Goal: Check status: Check status

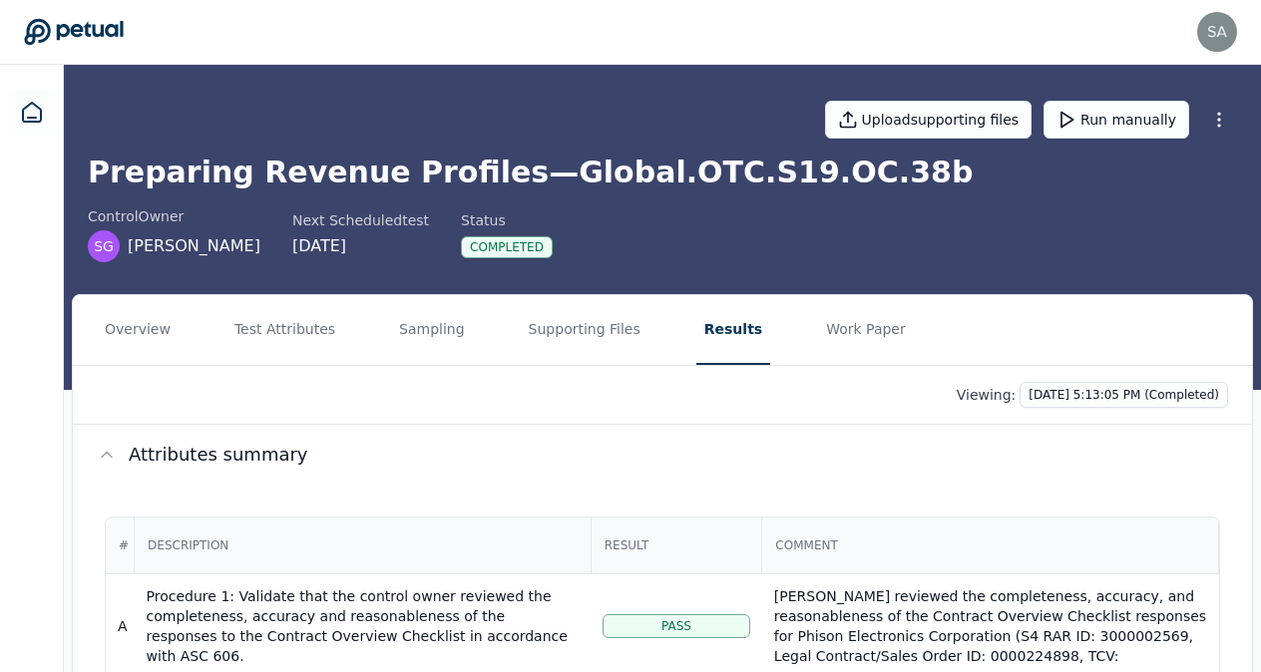
scroll to position [215, 0]
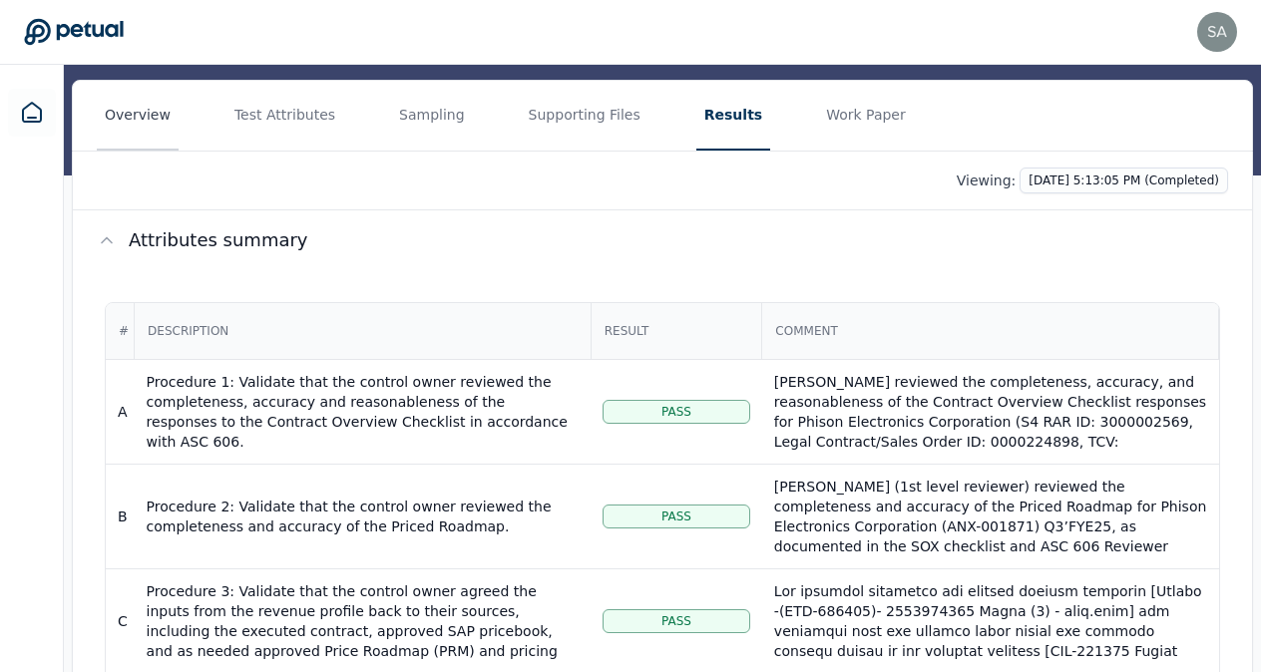
click at [140, 116] on button "Overview" at bounding box center [138, 116] width 82 height 70
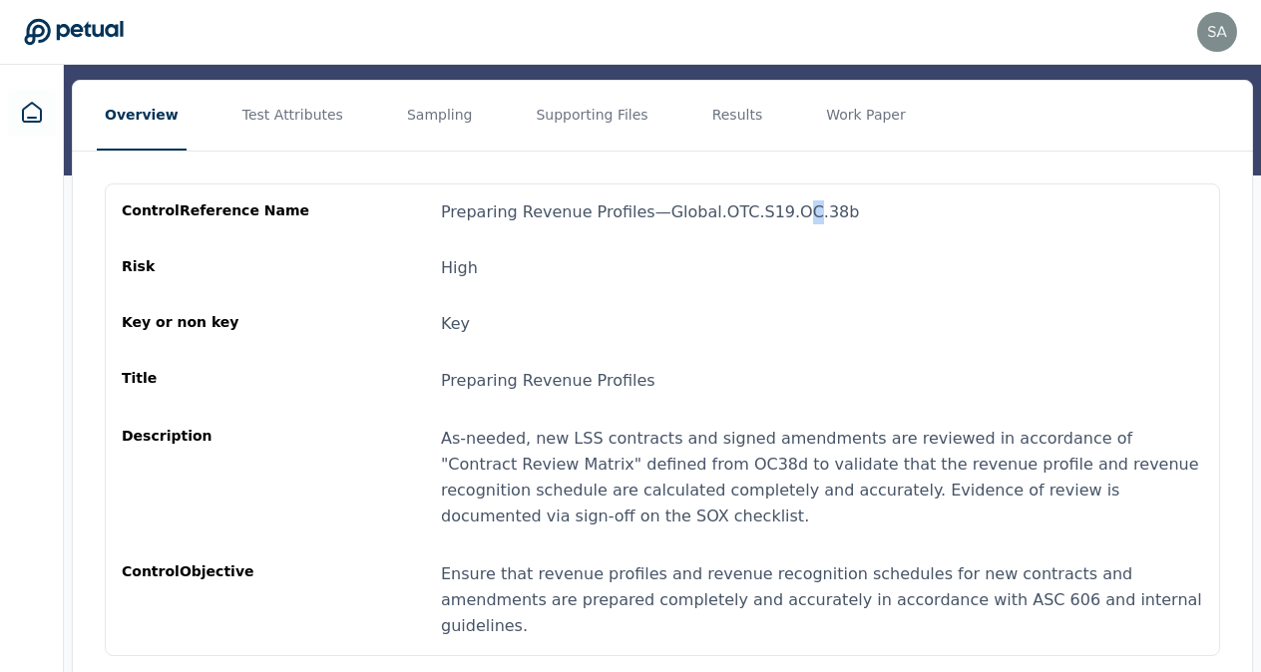
drag, startPoint x: 1263, startPoint y: 165, endPoint x: 782, endPoint y: 198, distance: 482.0
click at [782, 198] on div "control Reference Name Preparing Revenue Profiles — Global.OTC.S19.OC.38b Risk …" at bounding box center [662, 420] width 1115 height 473
click at [295, 114] on button "Test Attributes" at bounding box center [292, 116] width 117 height 70
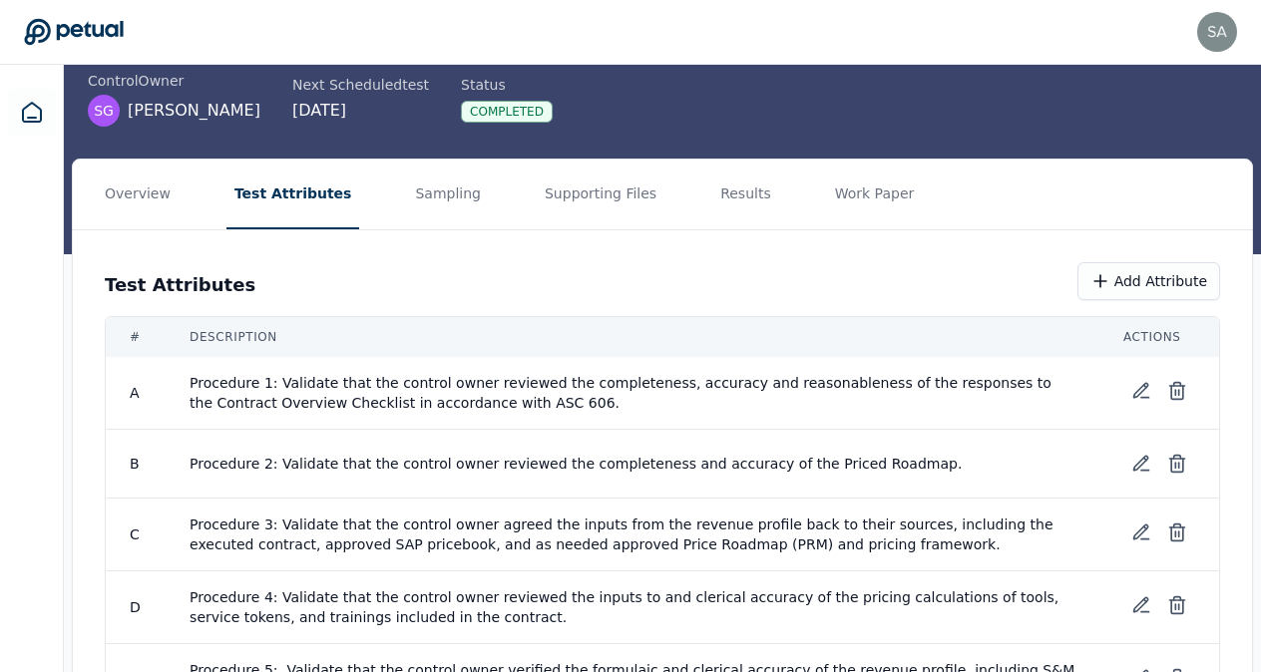
scroll to position [104, 0]
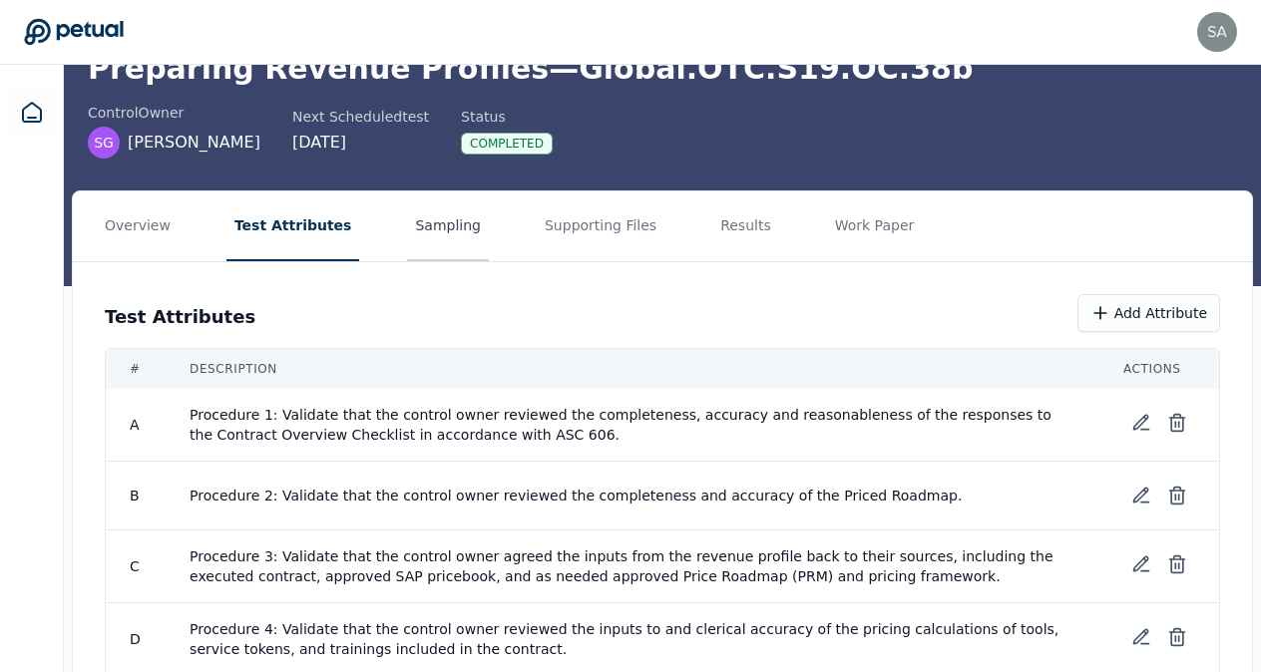
click at [439, 233] on button "Sampling" at bounding box center [448, 227] width 82 height 70
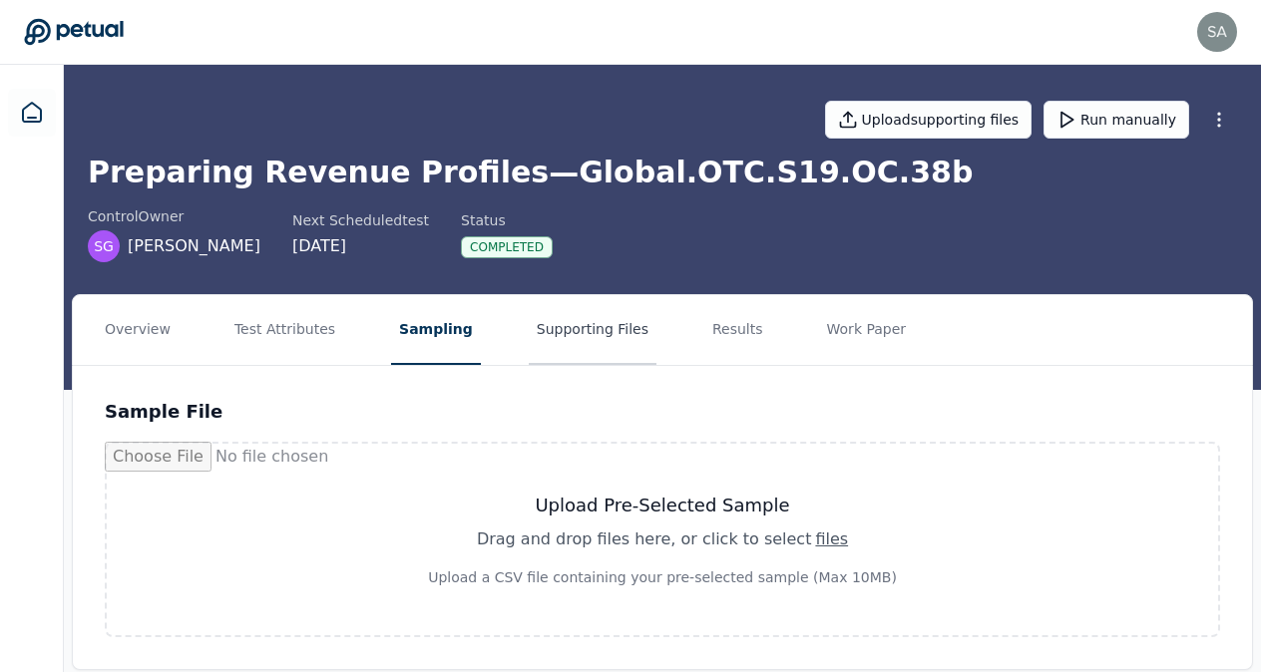
click at [541, 335] on button "Supporting Files" at bounding box center [593, 330] width 128 height 70
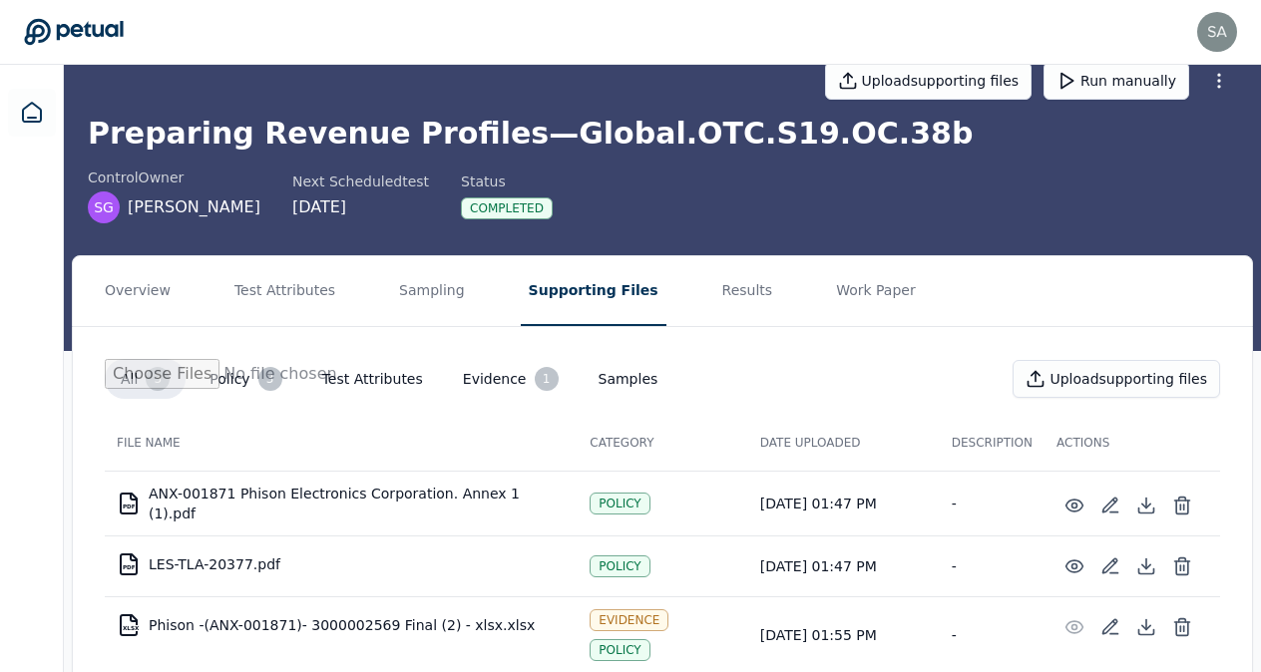
scroll to position [82, 0]
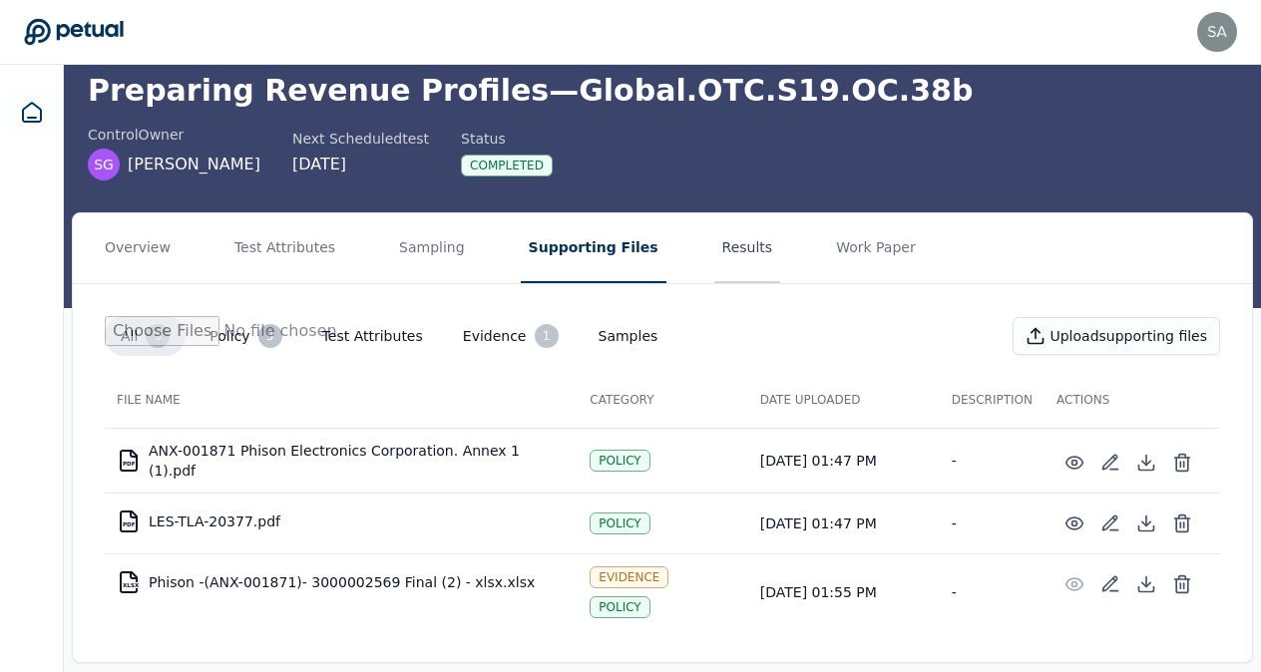
click at [714, 251] on button "Results" at bounding box center [747, 249] width 67 height 70
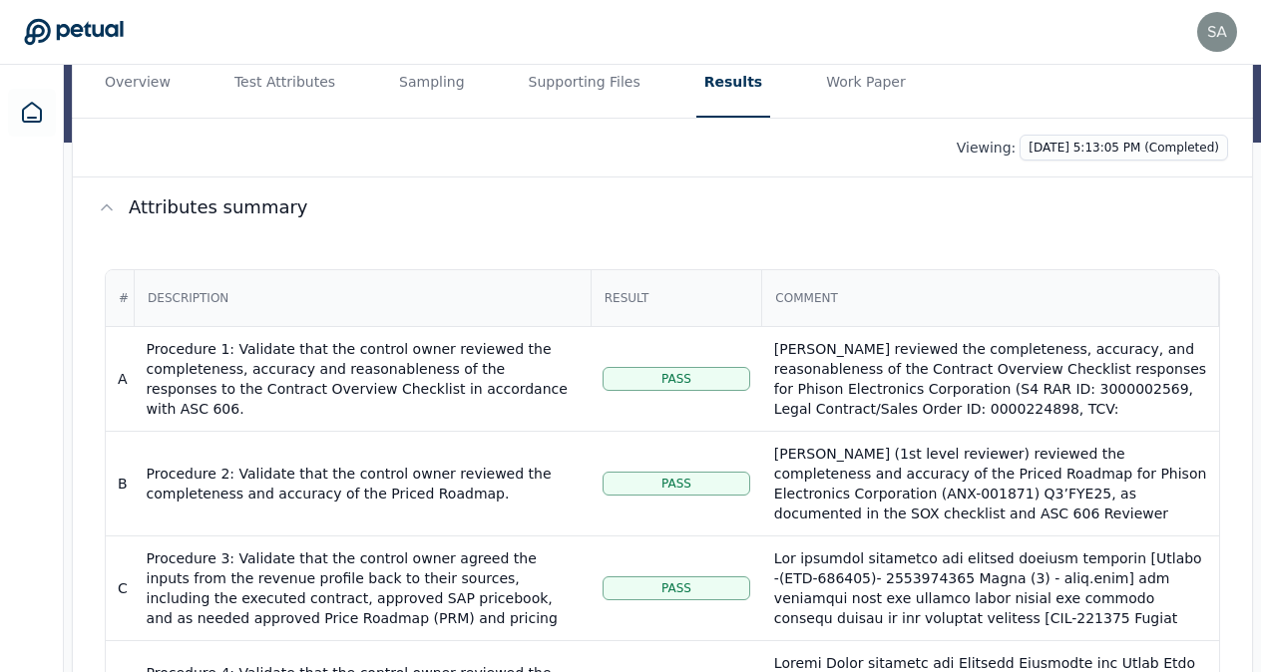
scroll to position [256, 0]
